Goal: Task Accomplishment & Management: Complete application form

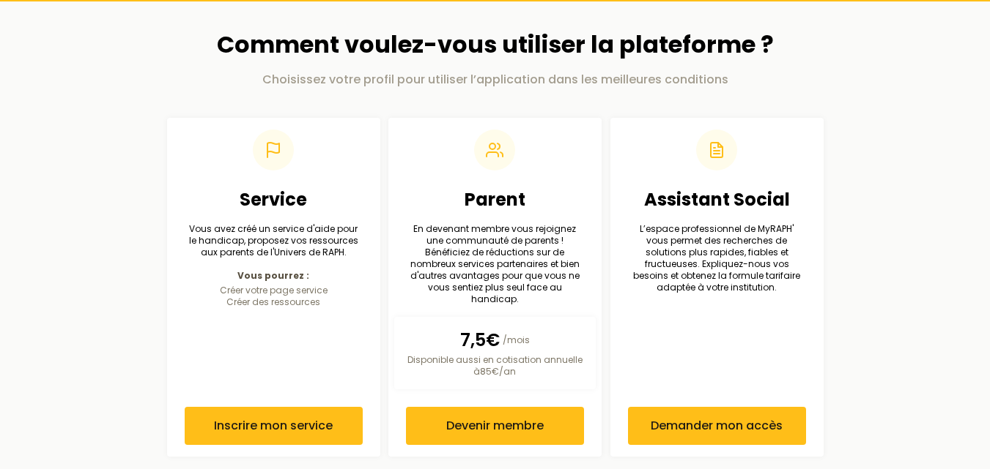
scroll to position [69, 0]
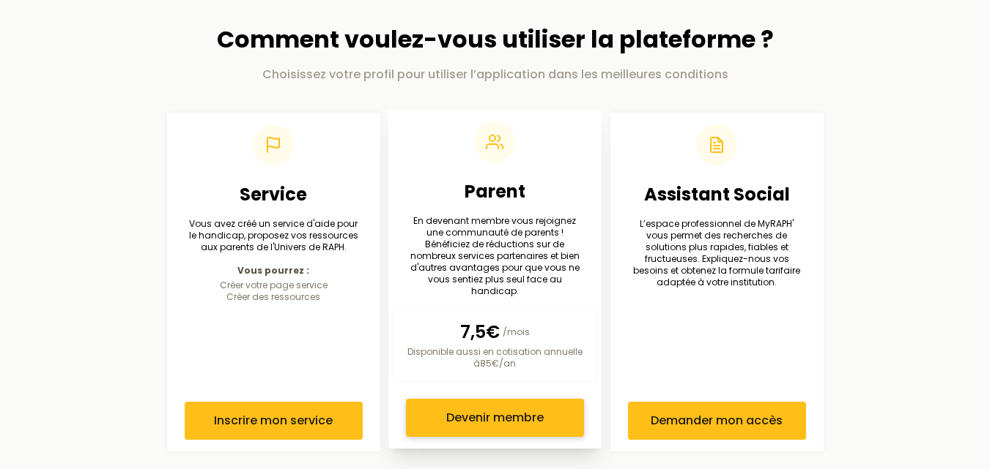
click at [478, 409] on span "Devenir membre" at bounding box center [494, 418] width 97 height 18
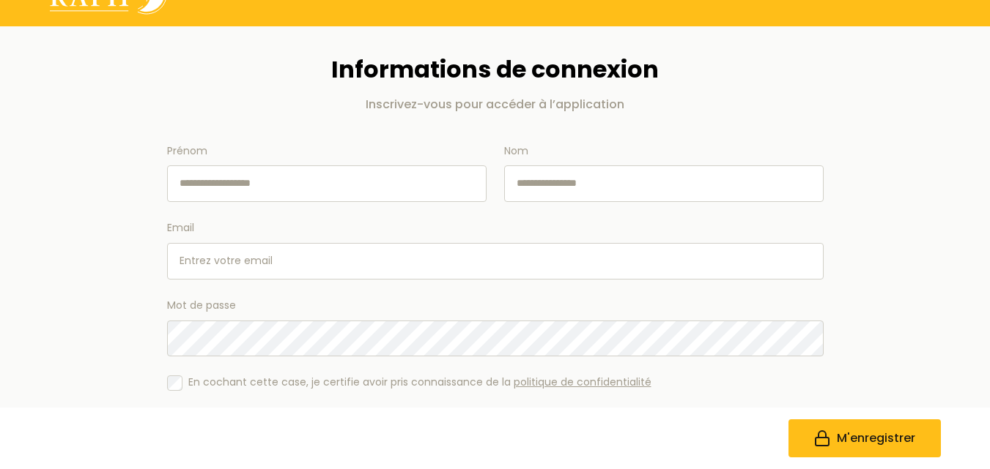
scroll to position [73, 0]
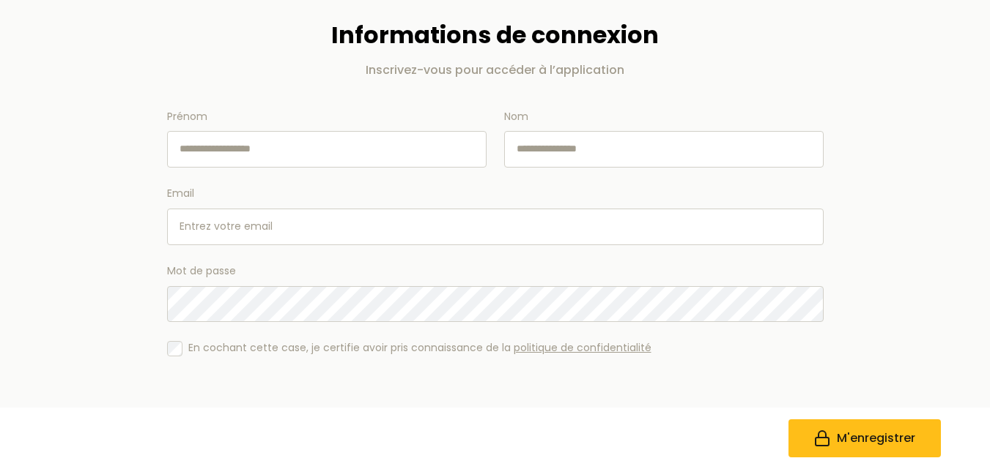
click at [274, 152] on input "Prénom" at bounding box center [326, 149] width 319 height 37
type input "*********"
click at [518, 148] on input "Nom" at bounding box center [663, 149] width 319 height 37
type input "*******"
drag, startPoint x: 373, startPoint y: 225, endPoint x: 365, endPoint y: 226, distance: 8.1
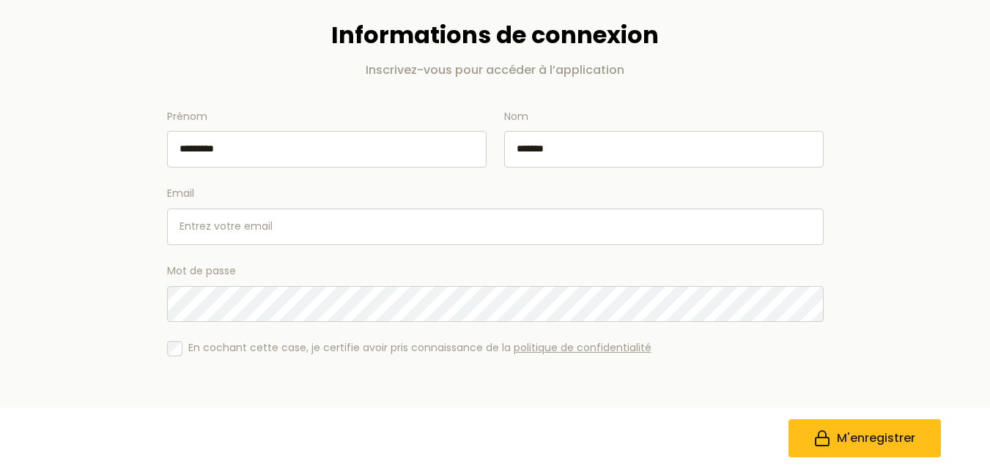
click at [373, 225] on input "Email" at bounding box center [495, 227] width 656 height 37
type input "[EMAIL_ADDRESS][DOMAIN_NAME]"
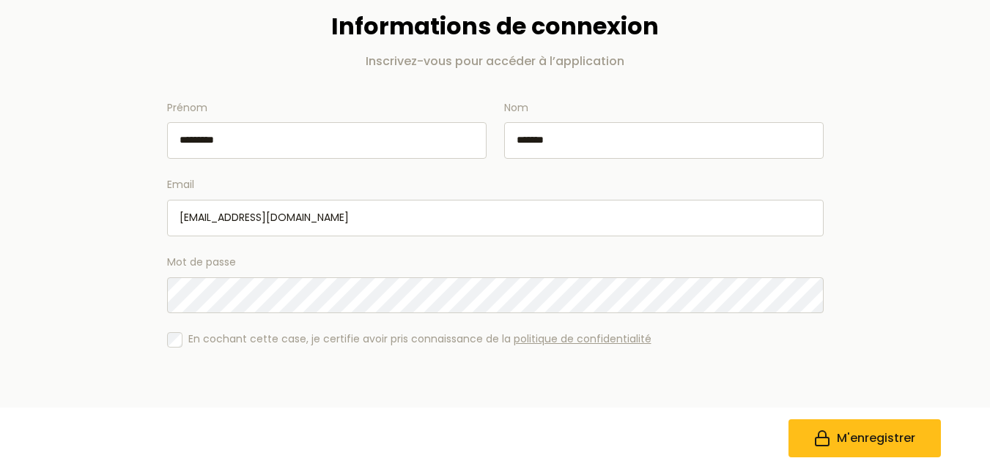
scroll to position [84, 0]
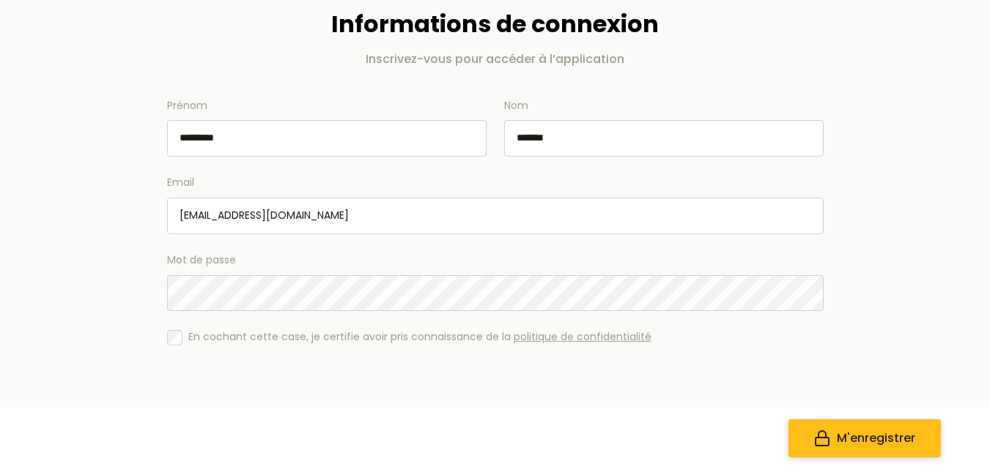
click at [858, 436] on span "M'enregistrer" at bounding box center [875, 439] width 78 height 18
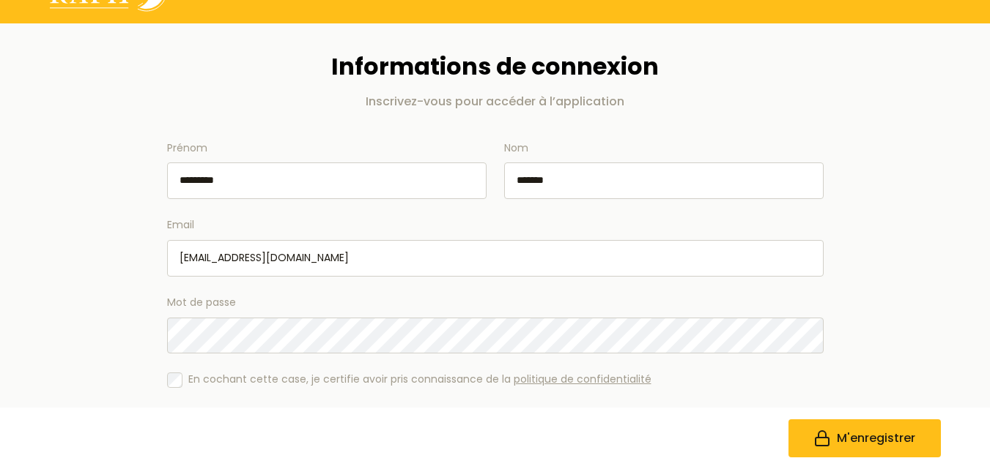
scroll to position [0, 0]
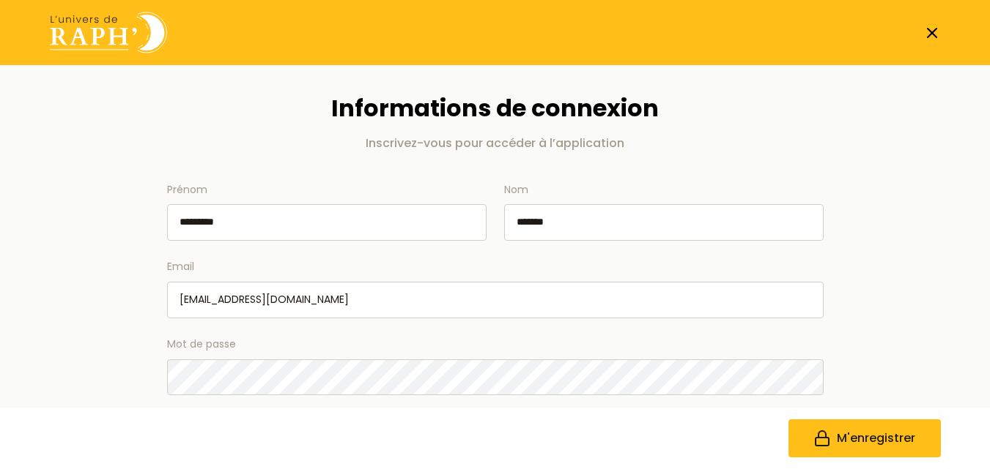
click at [932, 37] on icon at bounding box center [932, 33] width 18 height 18
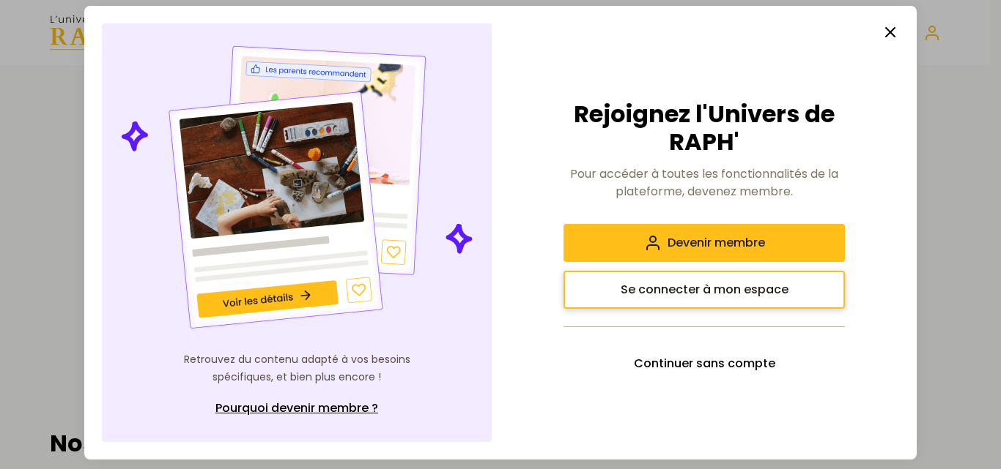
click at [746, 292] on span "Se connecter à mon espace" at bounding box center [704, 290] width 168 height 18
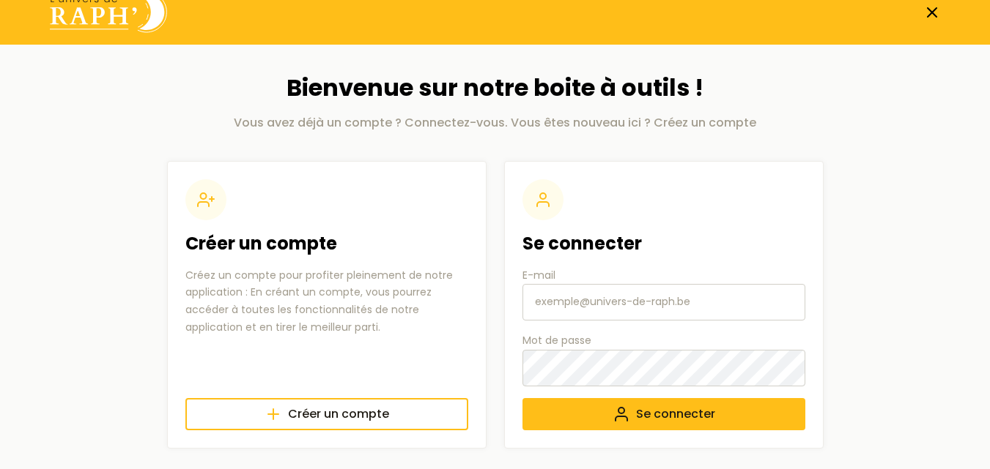
scroll to position [29, 0]
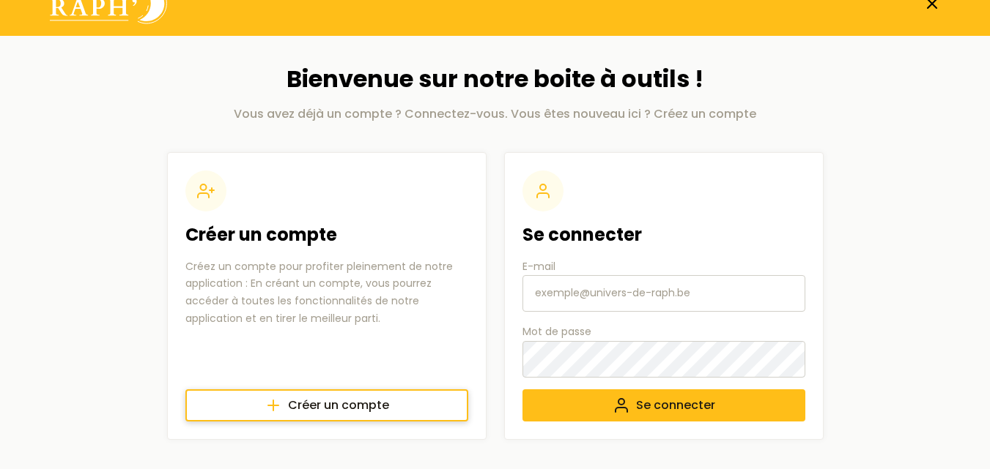
click at [362, 402] on span "Créer un compte" at bounding box center [338, 406] width 101 height 18
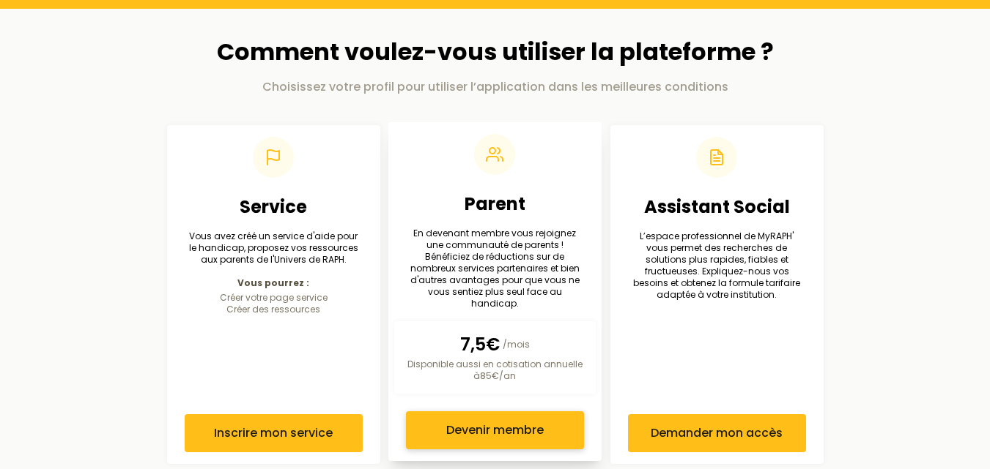
scroll to position [69, 0]
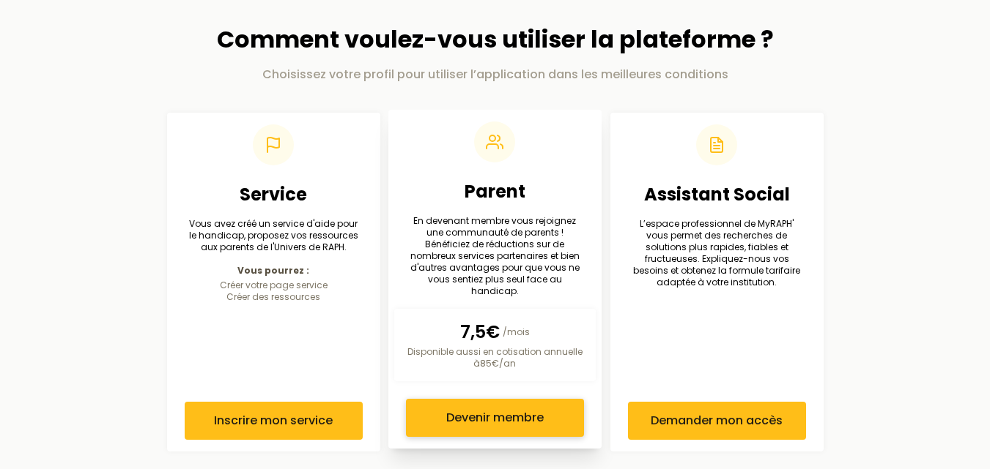
click at [522, 415] on span "Devenir membre" at bounding box center [494, 418] width 97 height 18
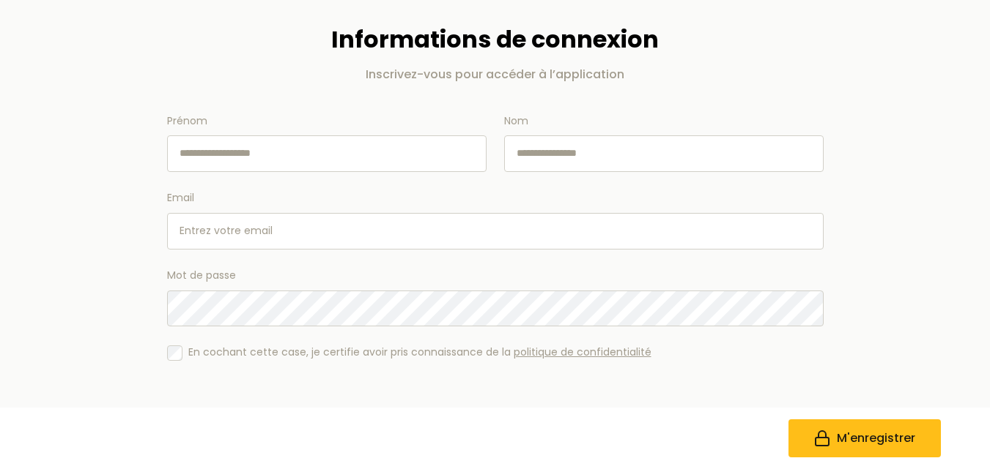
click at [313, 160] on input "Prénom" at bounding box center [326, 154] width 319 height 37
type input "*********"
type input "*******"
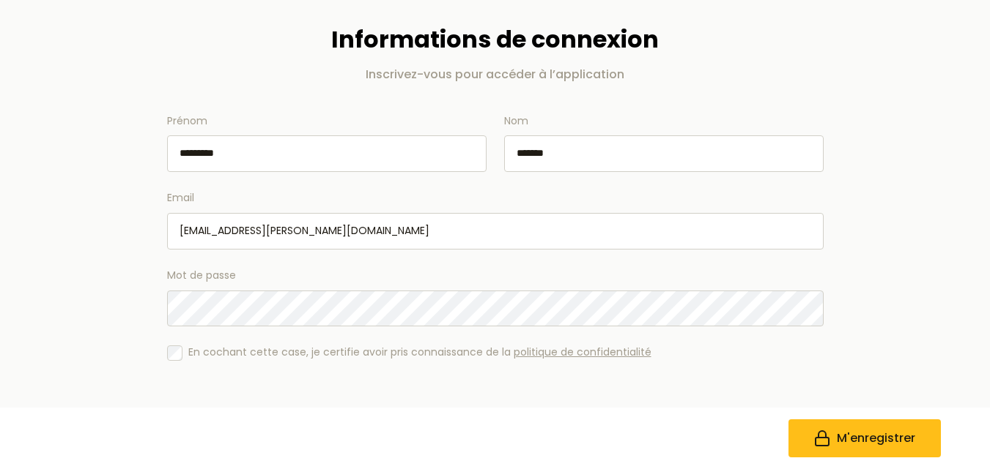
drag, startPoint x: 317, startPoint y: 235, endPoint x: 96, endPoint y: 234, distance: 221.2
click at [96, 234] on main "Informations de connexion Inscrivez-vous pour accéder à l’application Prénom **…" at bounding box center [495, 240] width 938 height 489
type input "[EMAIL_ADDRESS][DOMAIN_NAME]"
click at [867, 430] on span "M'enregistrer" at bounding box center [875, 439] width 78 height 18
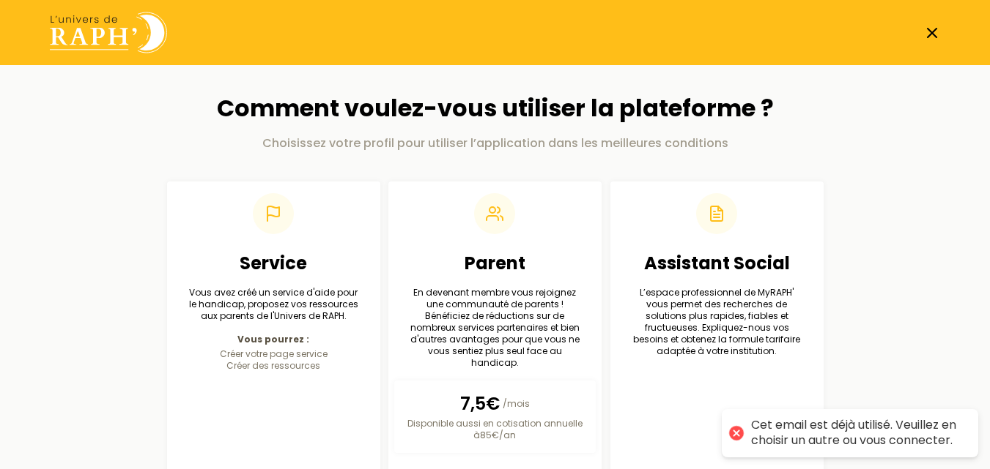
scroll to position [29, 0]
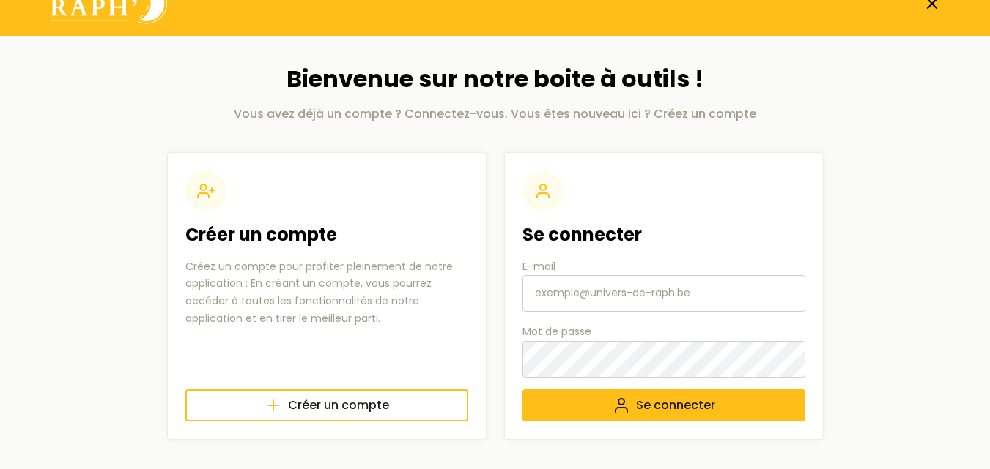
click at [609, 302] on input "E-mail" at bounding box center [663, 293] width 283 height 37
type input "[EMAIL_ADDRESS][DOMAIN_NAME]"
click at [626, 407] on icon "submit" at bounding box center [621, 406] width 18 height 18
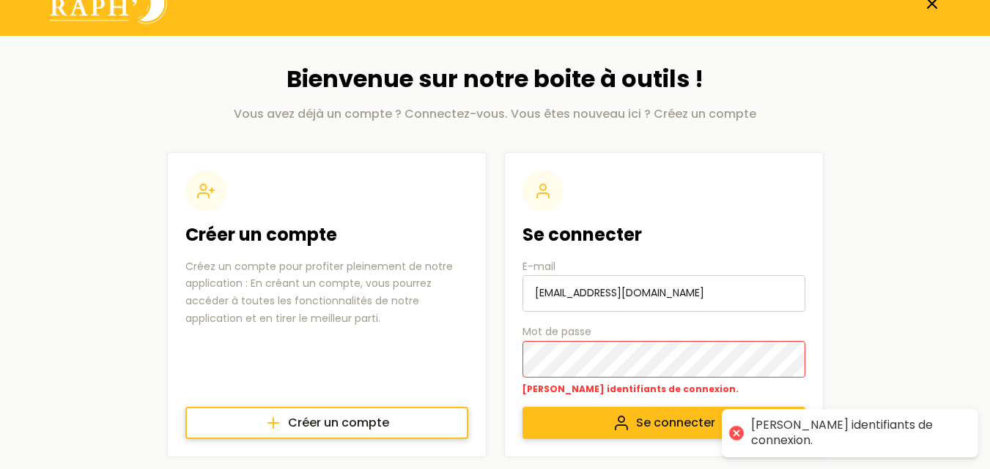
click at [409, 427] on link "Créer un compte" at bounding box center [326, 423] width 283 height 32
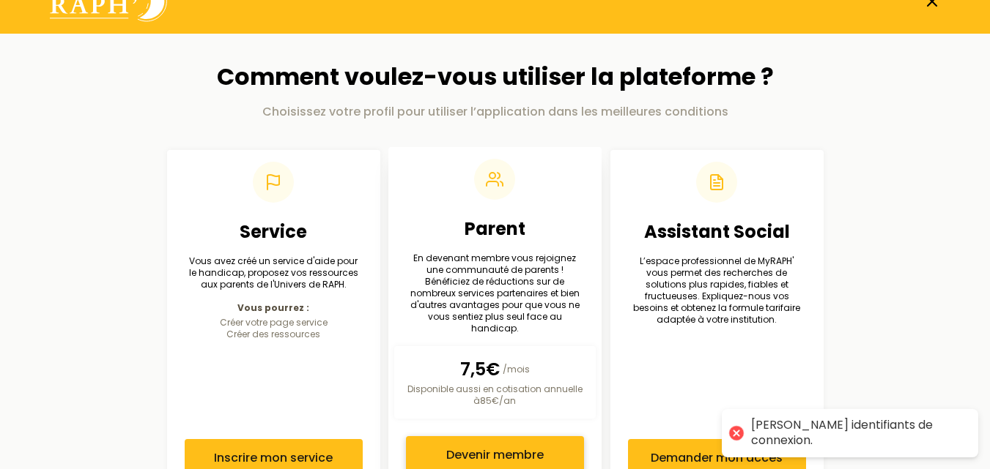
scroll to position [69, 0]
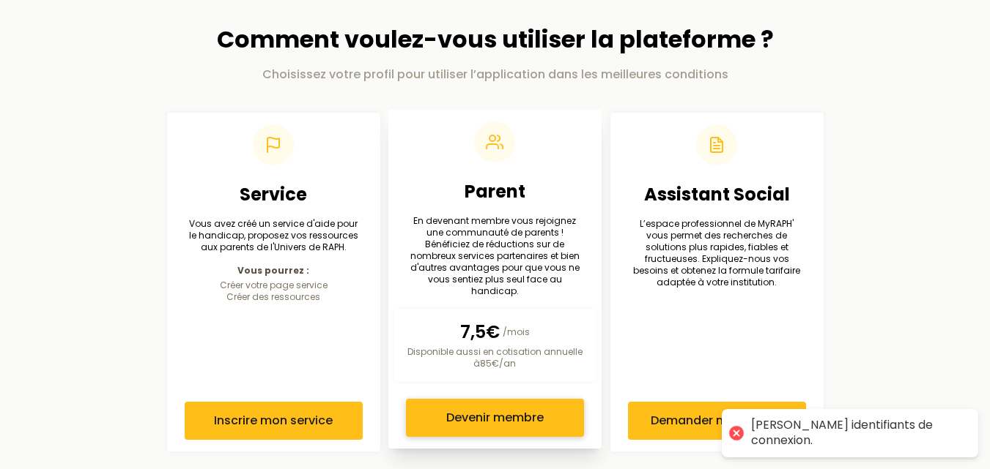
click at [513, 409] on span "Devenir membre" at bounding box center [494, 418] width 97 height 18
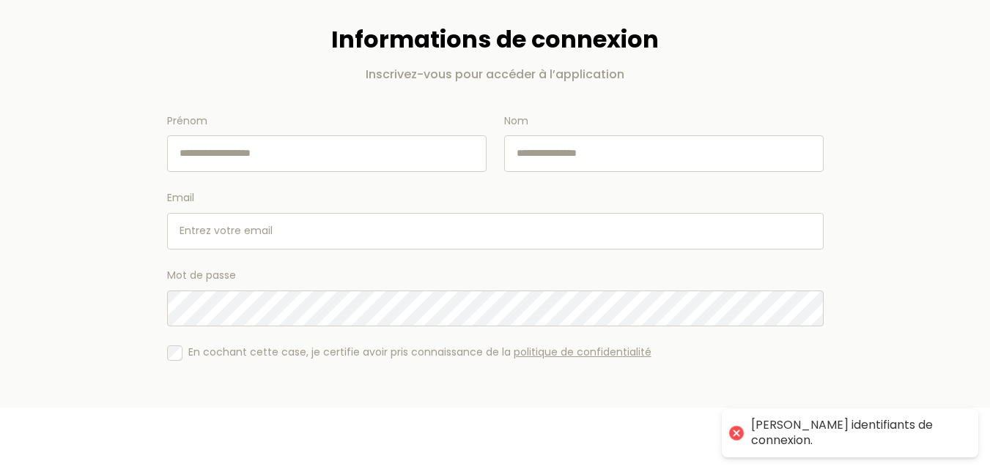
click at [290, 163] on input "Prénom" at bounding box center [326, 154] width 319 height 37
type input "*********"
type input "*******"
type input "[EMAIL_ADDRESS][PERSON_NAME][DOMAIN_NAME]"
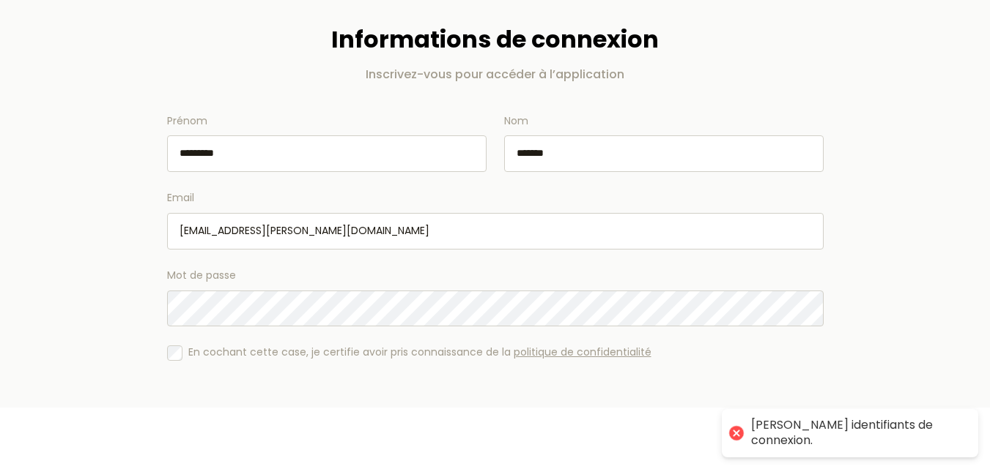
drag, startPoint x: 299, startPoint y: 229, endPoint x: 138, endPoint y: 227, distance: 161.2
click at [138, 227] on main "Informations de connexion Inscrivez-vous pour accéder à l’application Prénom **…" at bounding box center [495, 240] width 938 height 489
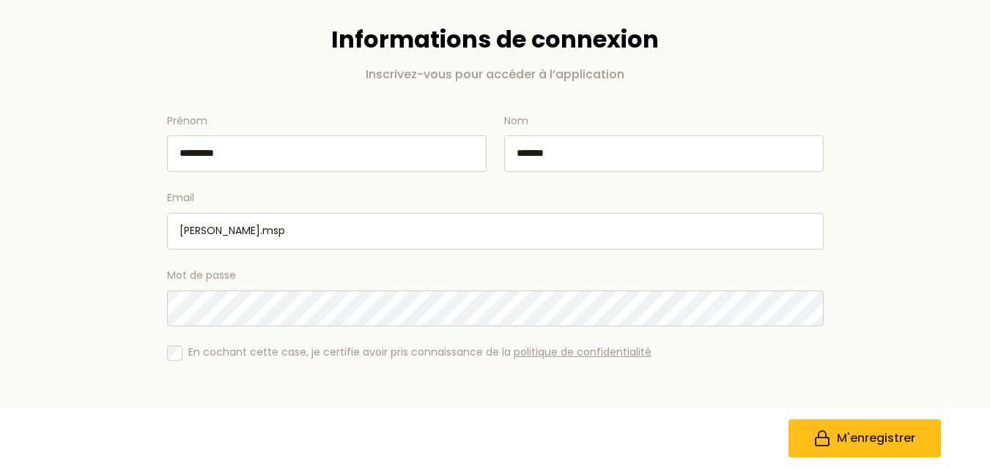
type input "[EMAIL_ADDRESS][DOMAIN_NAME]"
click at [857, 447] on span "M'enregistrer" at bounding box center [875, 439] width 78 height 18
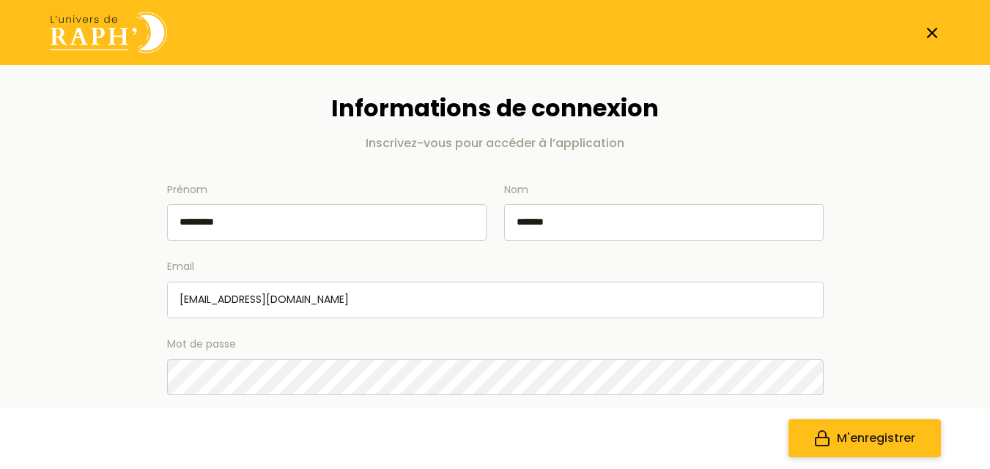
click at [918, 436] on button "M'enregistrer" at bounding box center [864, 439] width 152 height 38
